Goal: Information Seeking & Learning: Learn about a topic

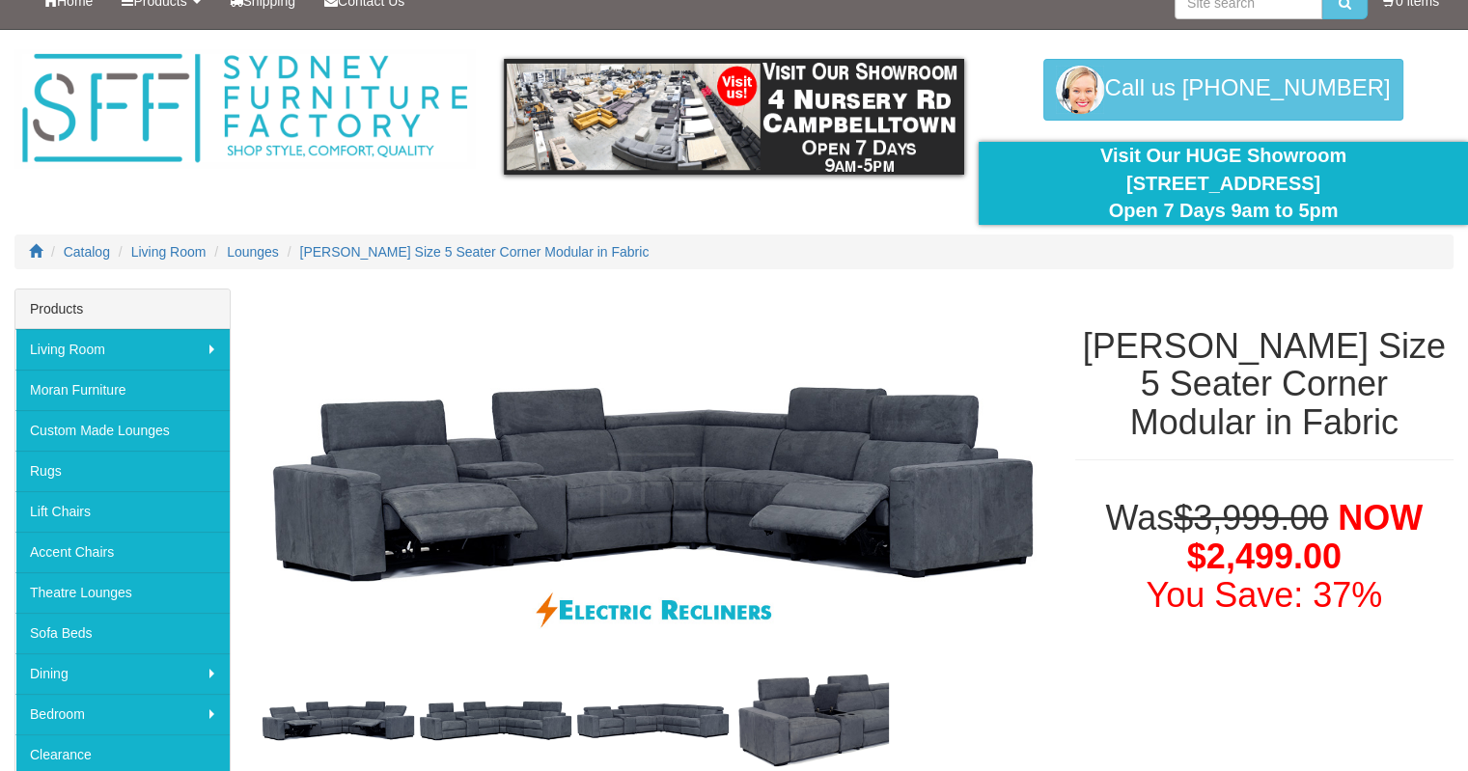
scroll to position [96, 0]
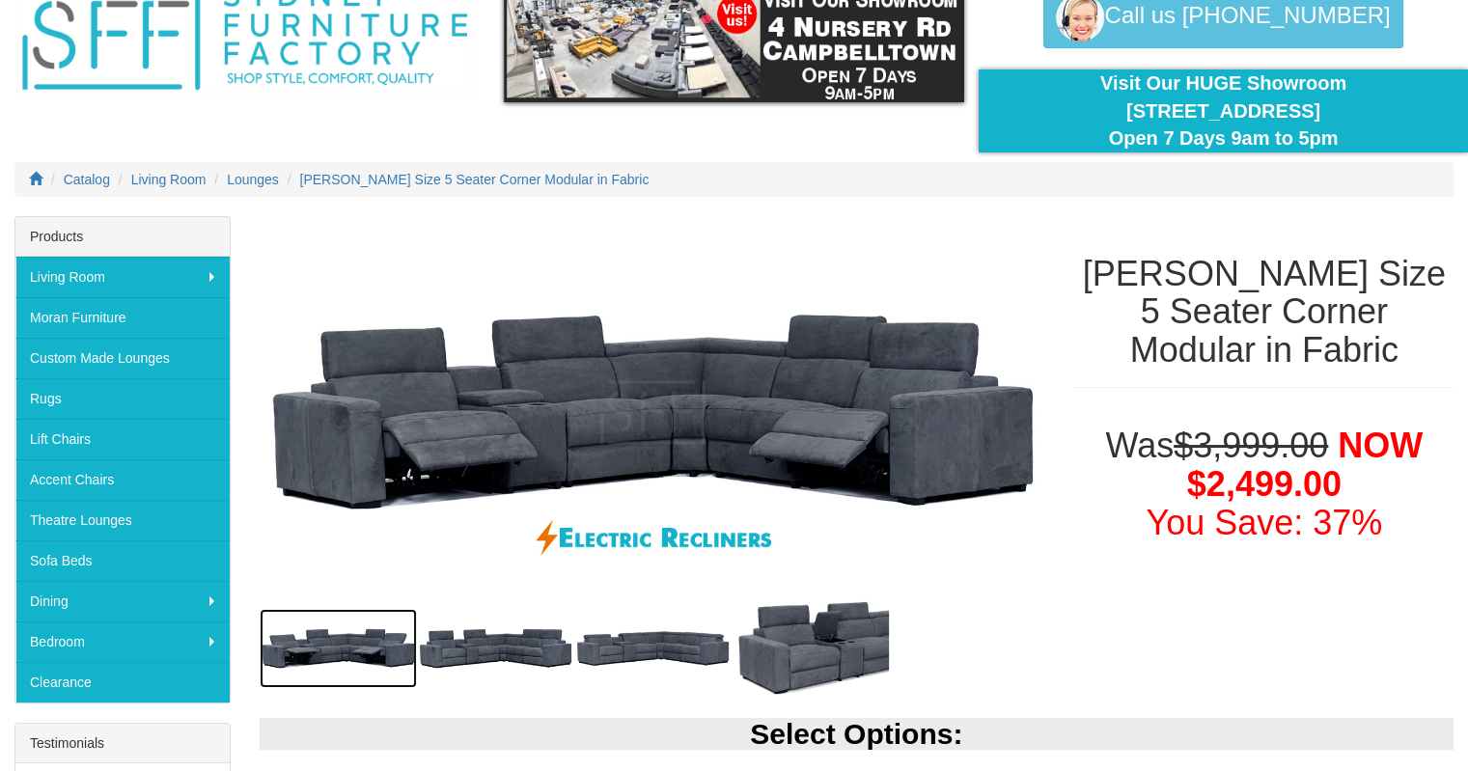
click at [341, 640] on img at bounding box center [338, 648] width 157 height 79
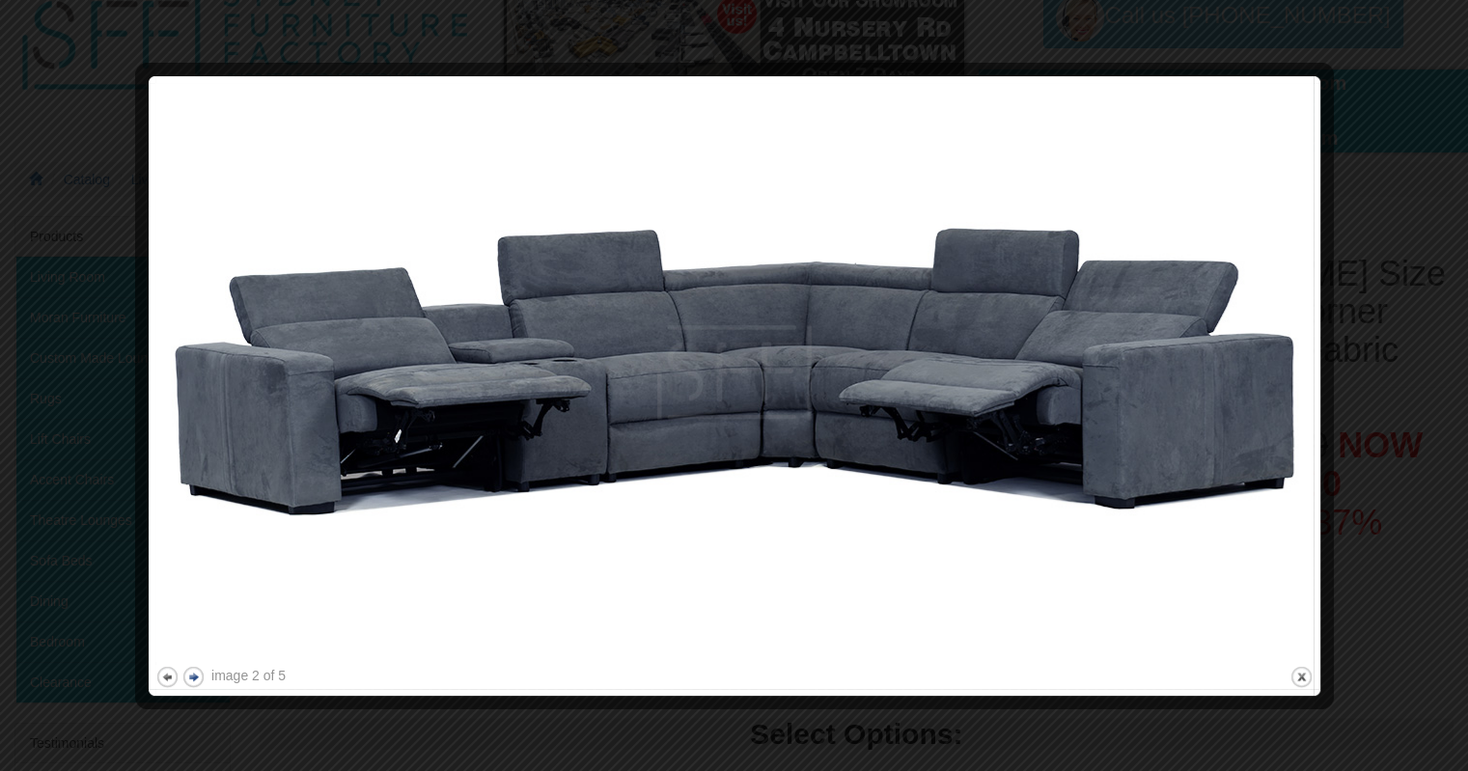
click at [197, 674] on button "next" at bounding box center [193, 677] width 24 height 24
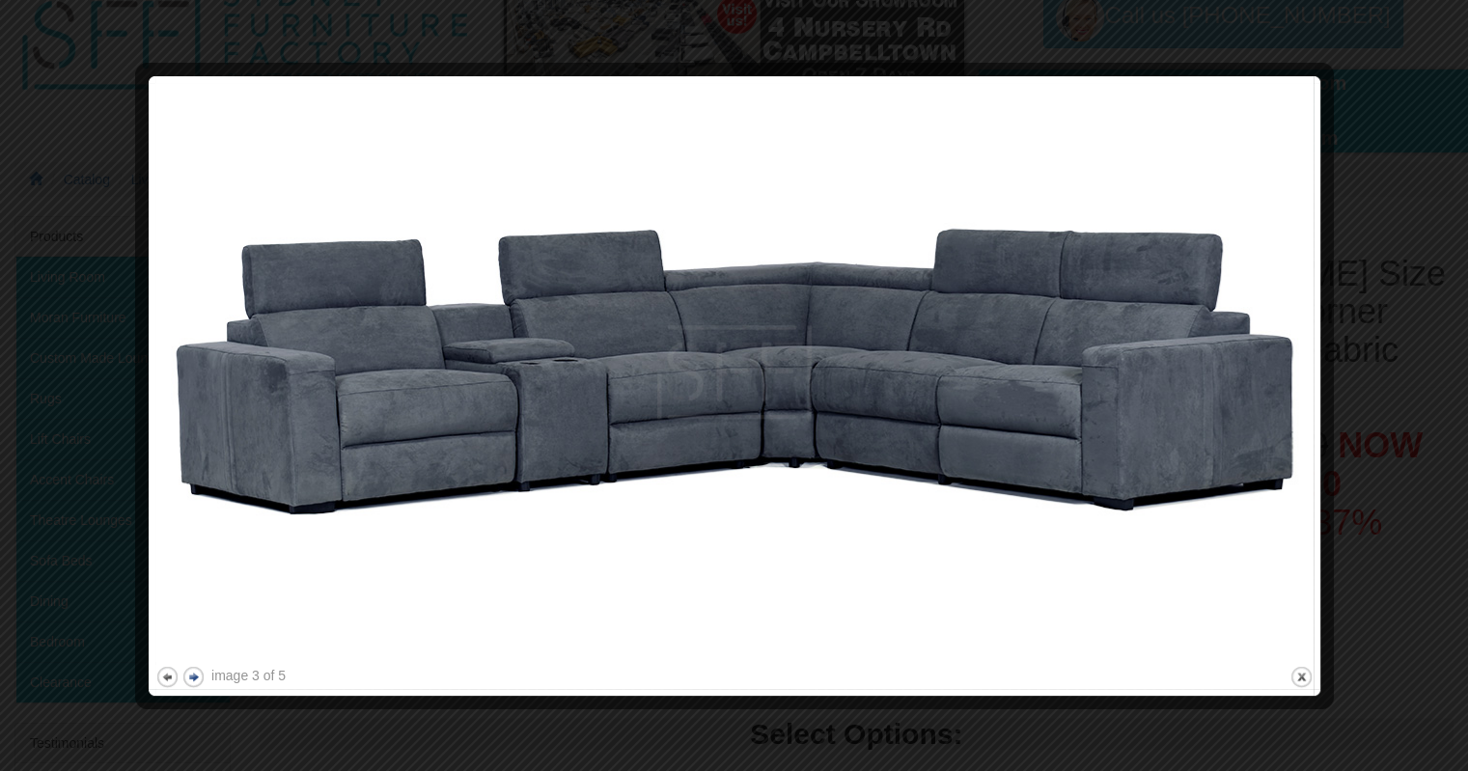
click at [197, 674] on button "next" at bounding box center [193, 677] width 24 height 24
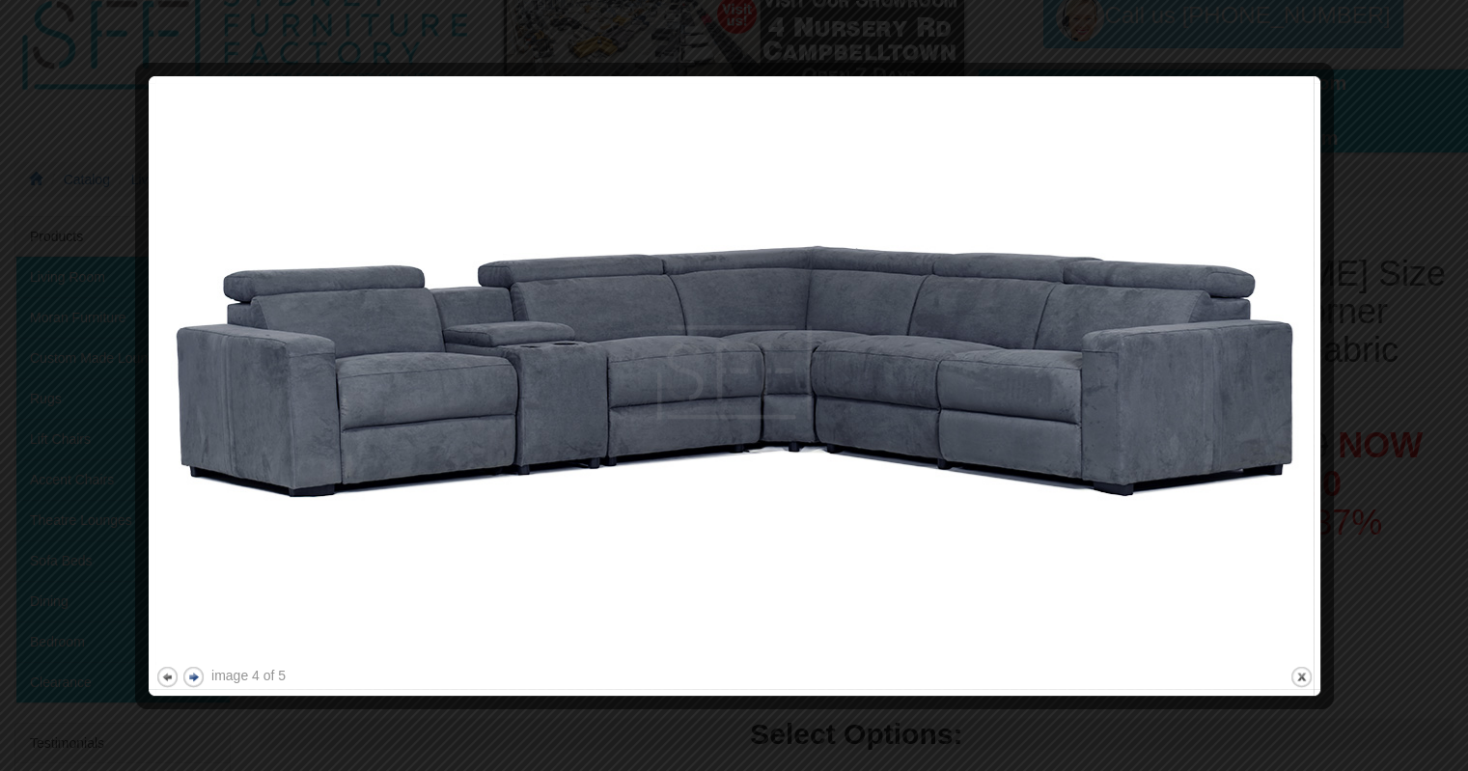
click at [199, 679] on button "next" at bounding box center [193, 677] width 24 height 24
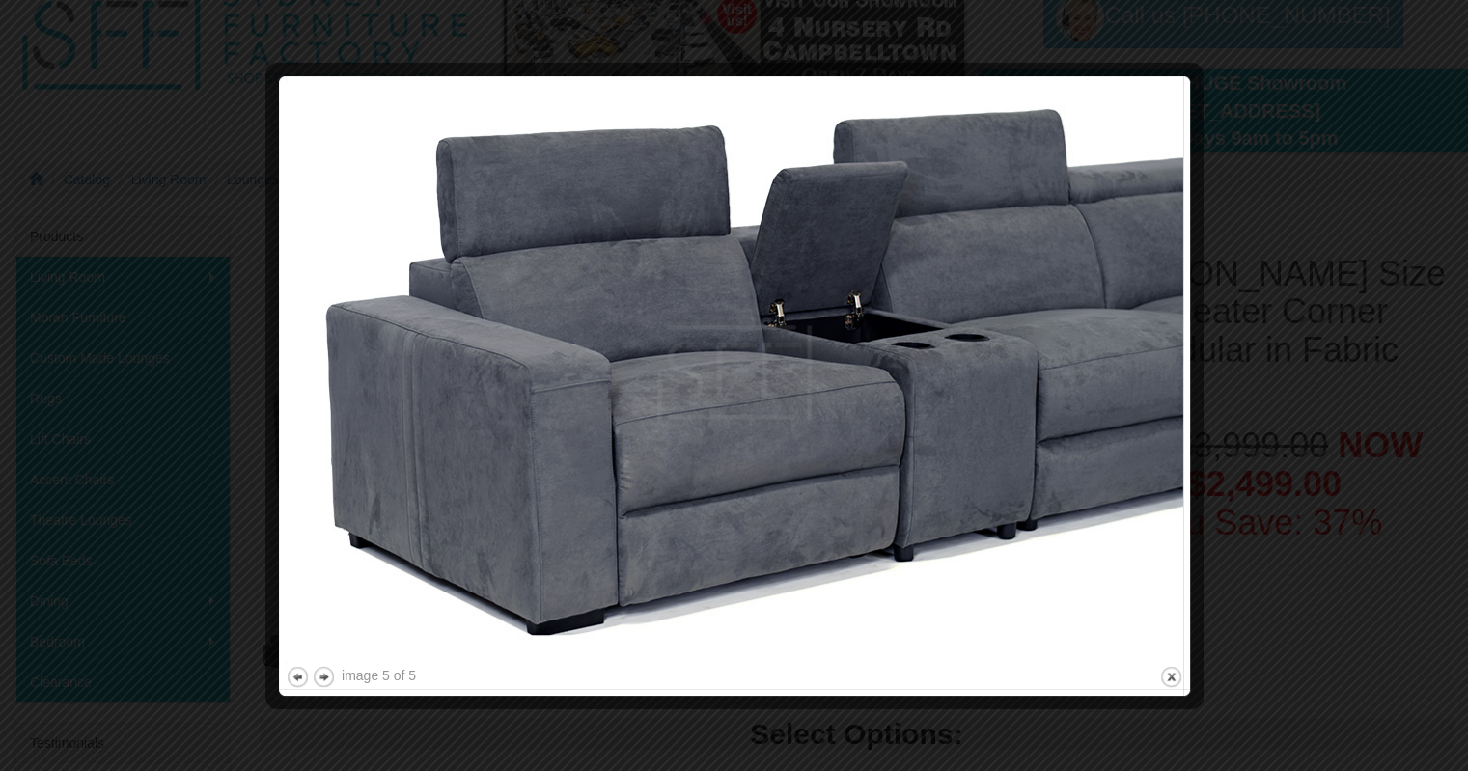
click at [1382, 130] on div at bounding box center [734, 385] width 1468 height 771
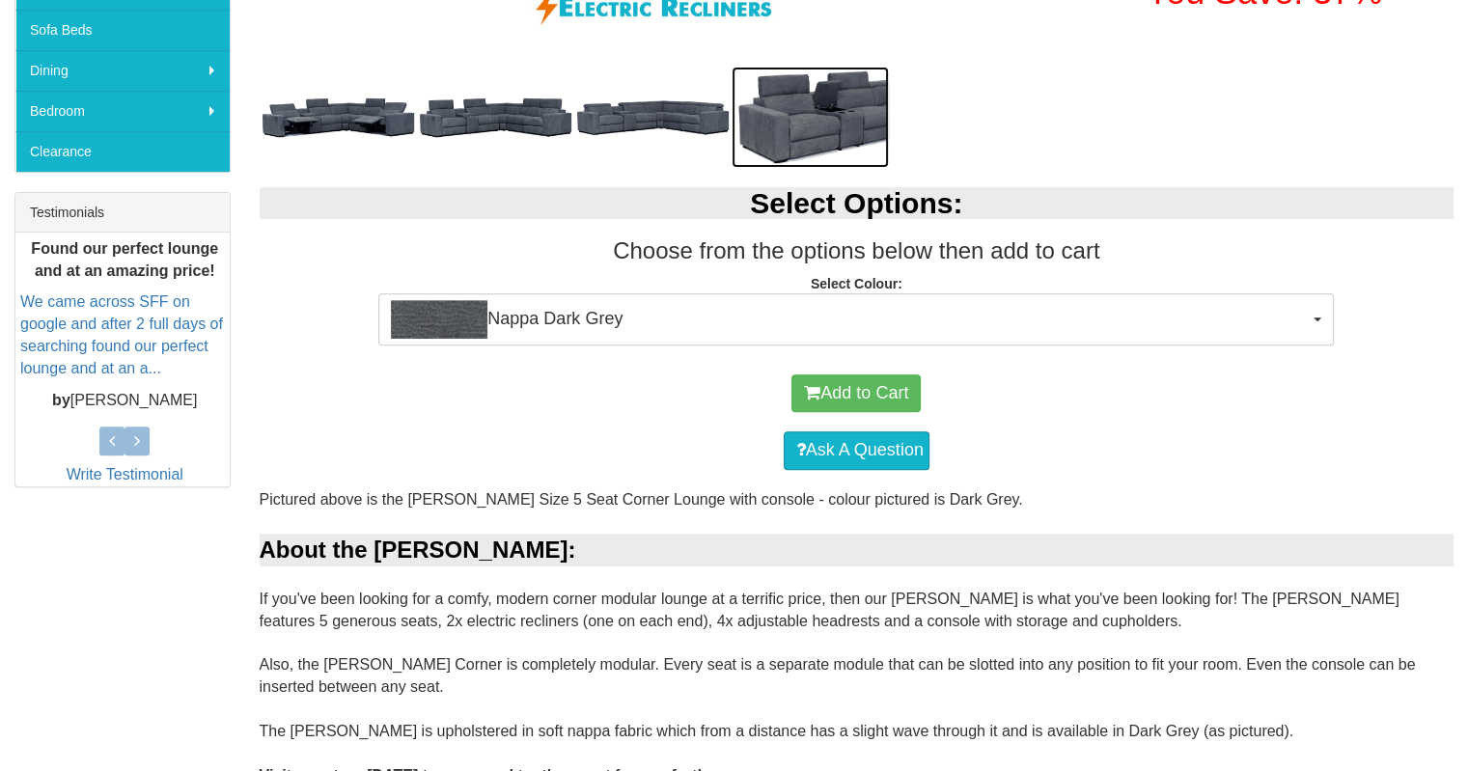
scroll to position [675, 0]
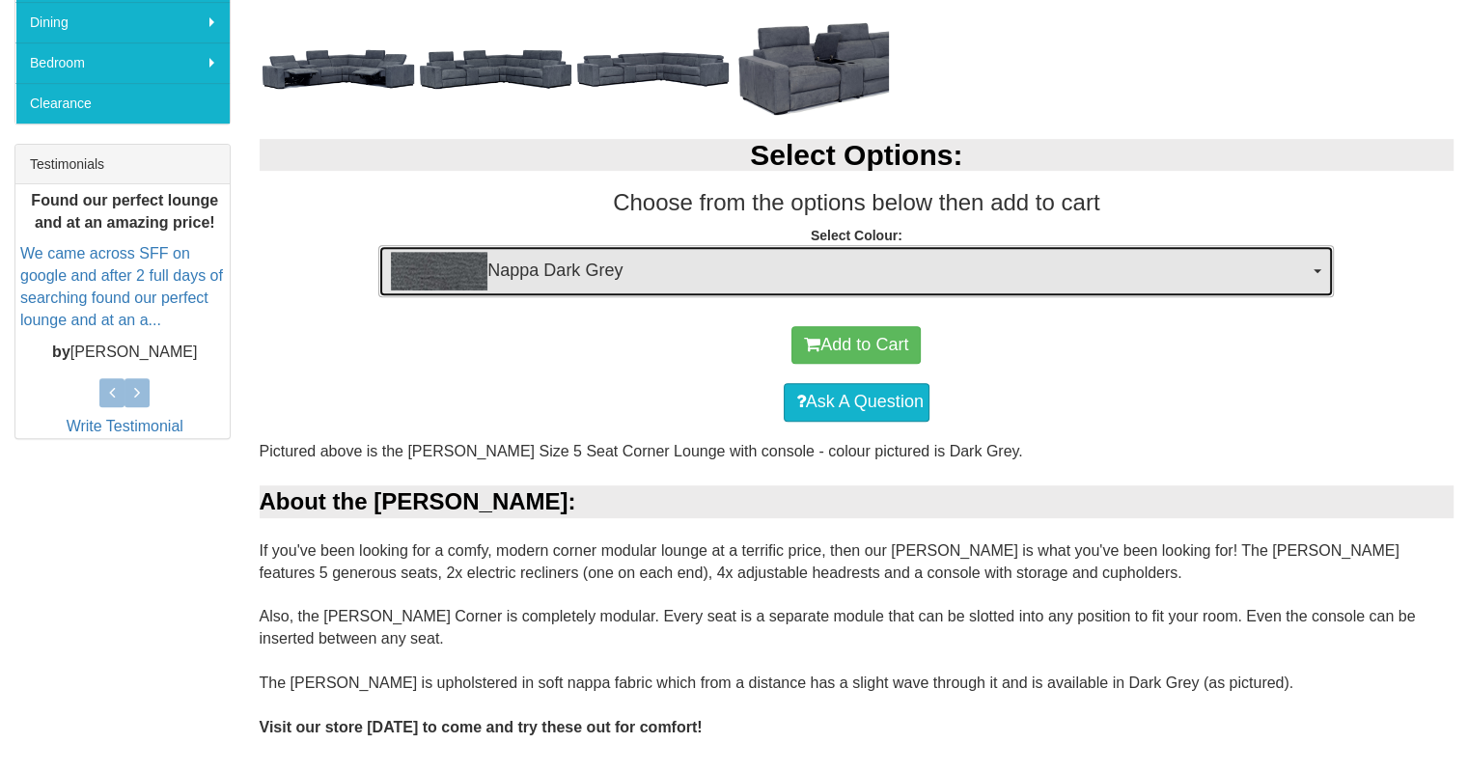
click at [1031, 270] on span "Nappa Dark Grey" at bounding box center [850, 271] width 918 height 39
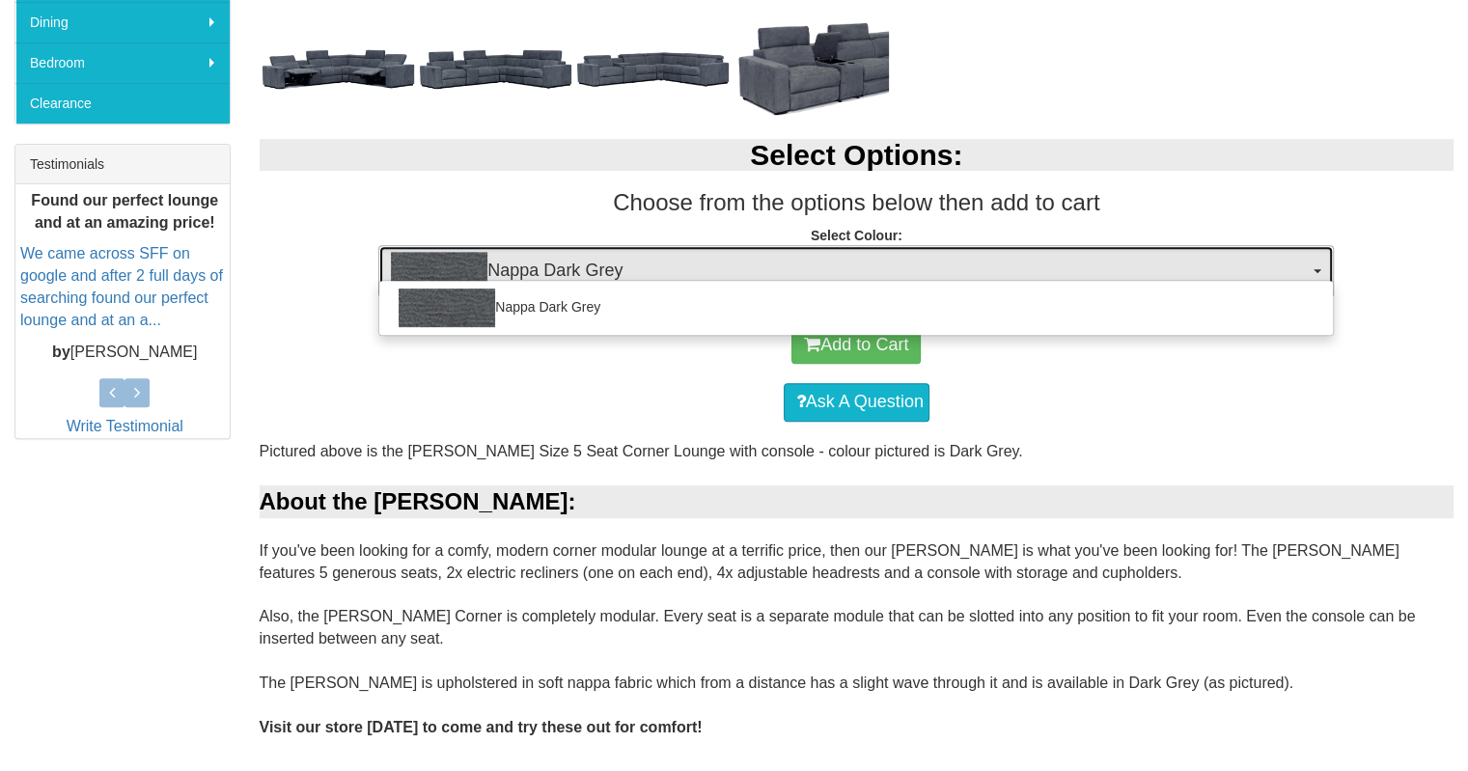
click at [1031, 270] on span "Nappa Dark Grey" at bounding box center [850, 271] width 918 height 39
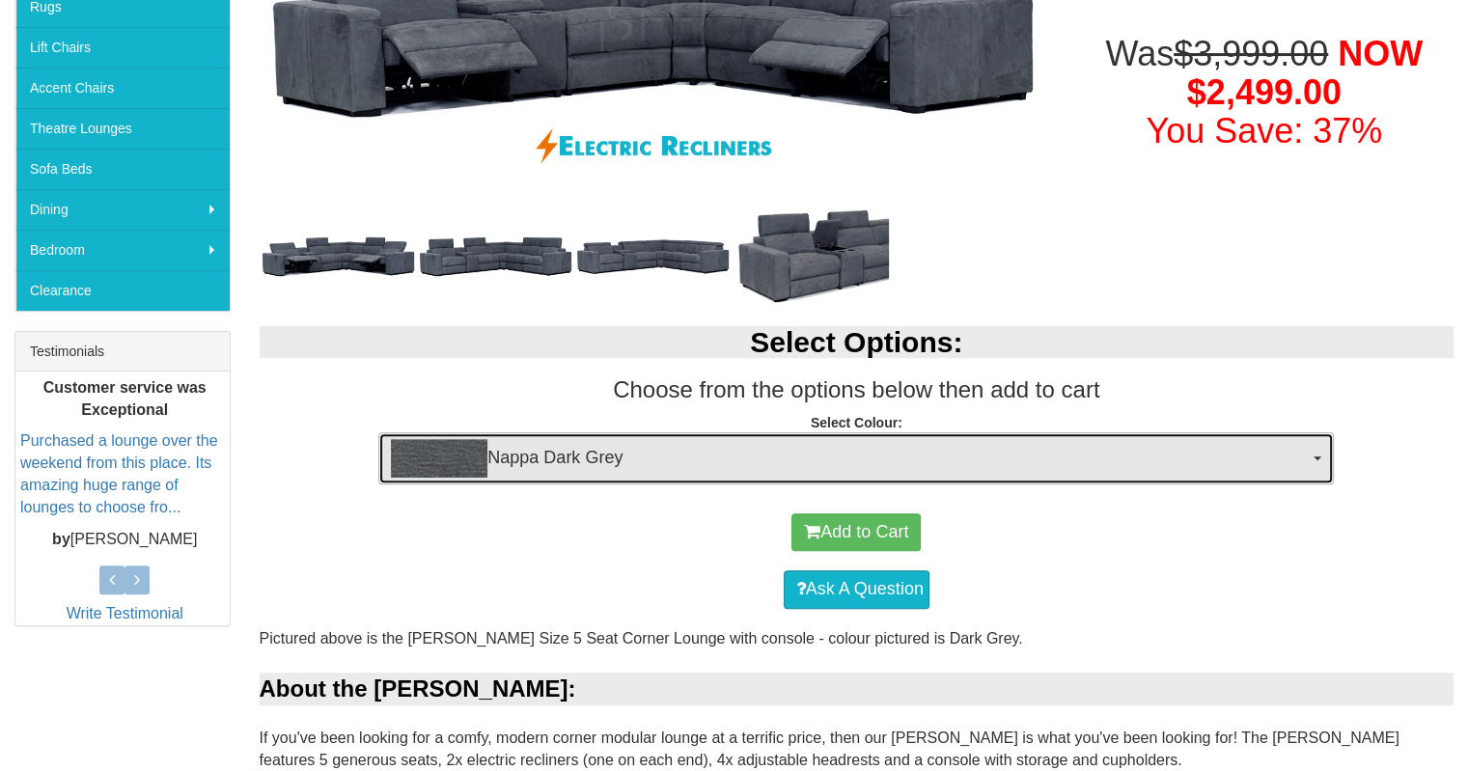
scroll to position [386, 0]
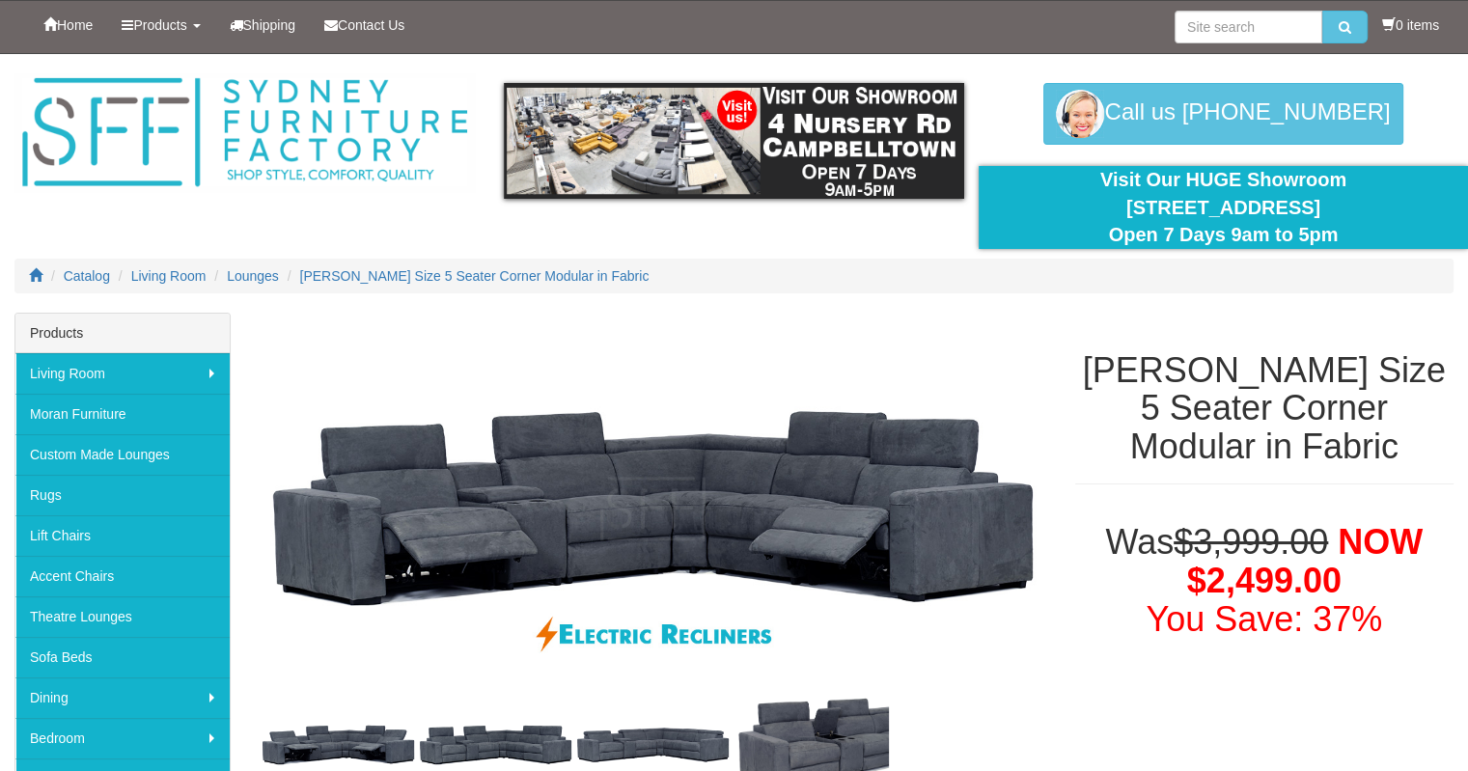
scroll to position [96, 0]
